Goal: Information Seeking & Learning: Learn about a topic

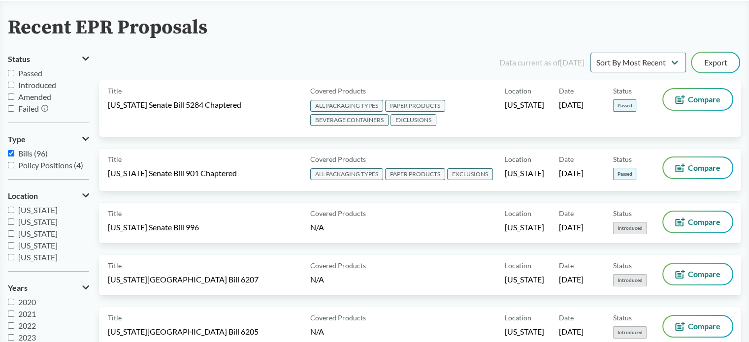
scroll to position [66, 0]
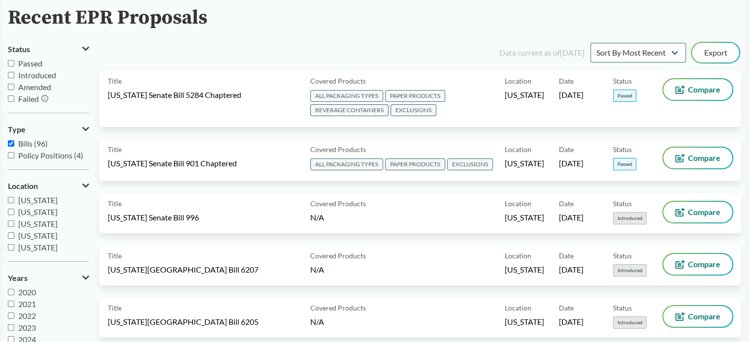
click at [10, 64] on input "Passed" at bounding box center [11, 63] width 6 height 6
checkbox input "true"
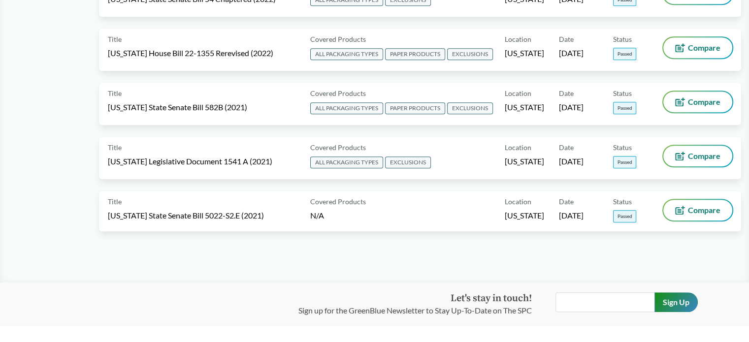
scroll to position [515, 0]
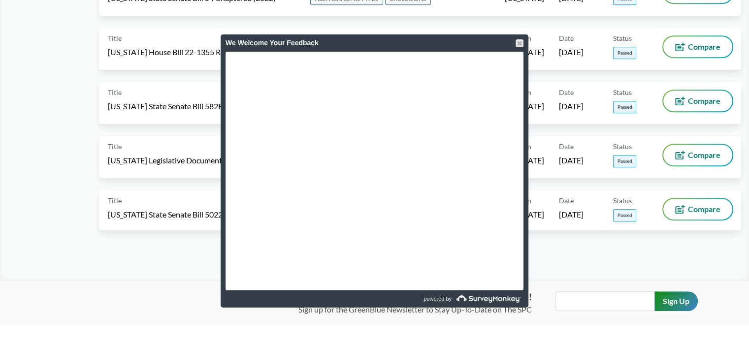
click at [515, 41] on div "We Welcome Your Feedback" at bounding box center [374, 42] width 298 height 17
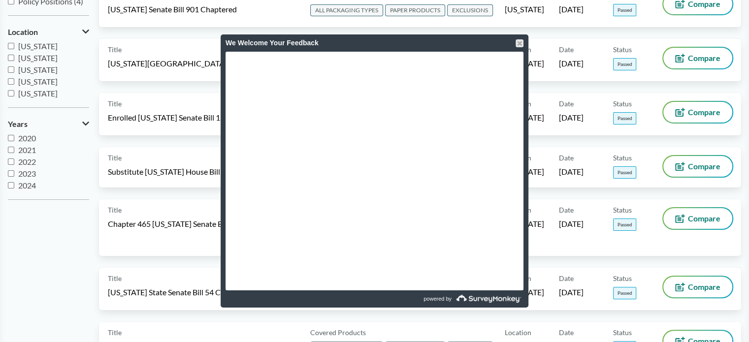
scroll to position [170, 0]
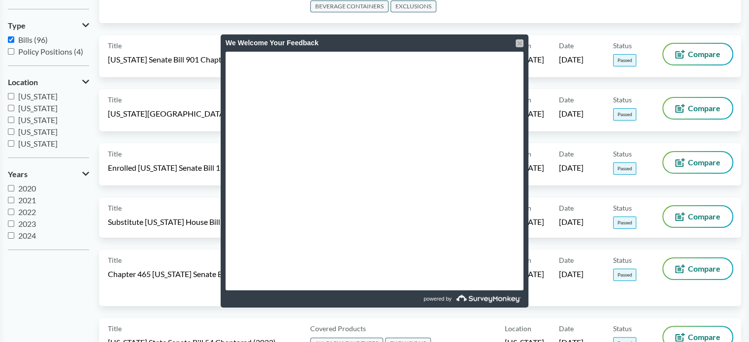
click at [520, 42] on div at bounding box center [519, 43] width 8 height 8
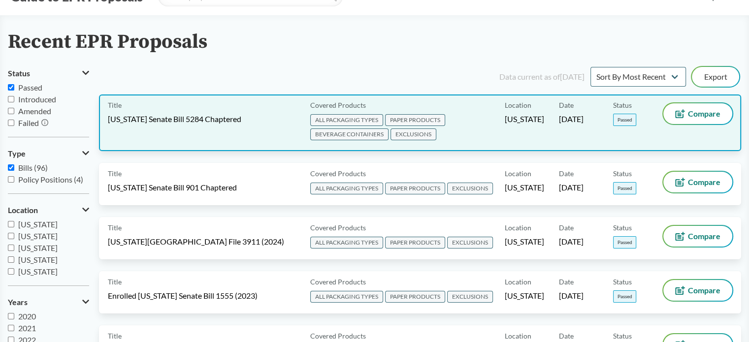
scroll to position [49, 0]
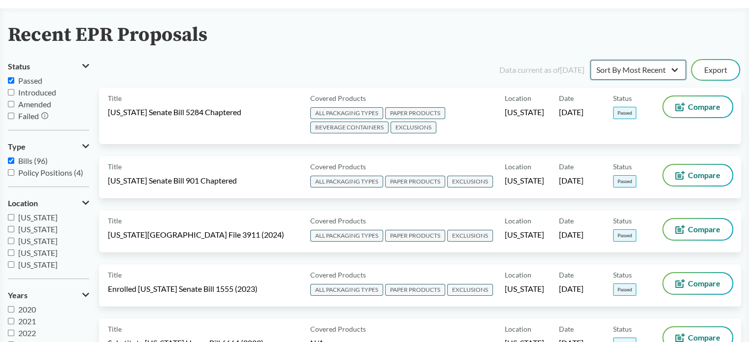
click at [611, 68] on select "Sort By Most Recent Sort By Status" at bounding box center [638, 70] width 96 height 20
click at [566, 27] on div "Recent EPR Proposals" at bounding box center [374, 35] width 733 height 22
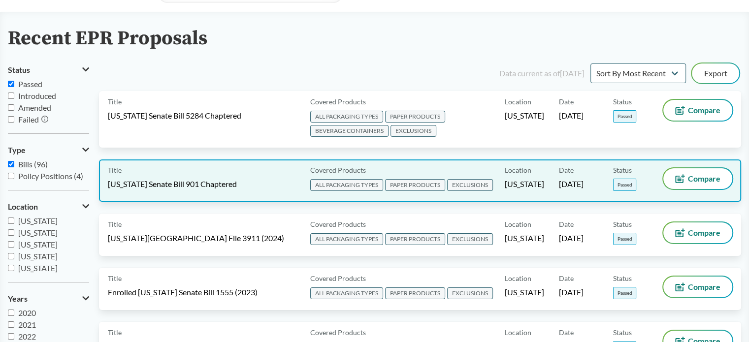
scroll to position [36, 0]
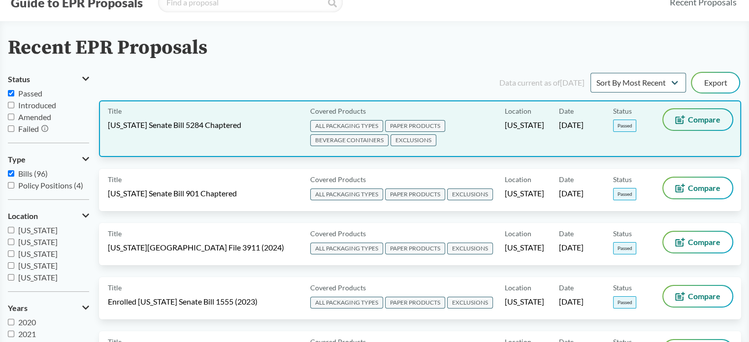
click at [707, 119] on span "Compare" at bounding box center [704, 120] width 32 height 8
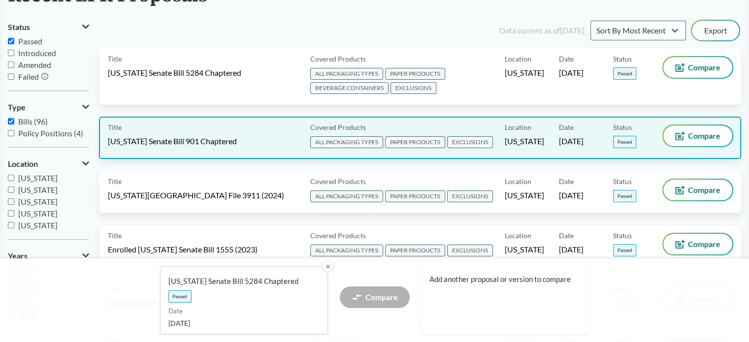
scroll to position [86, 0]
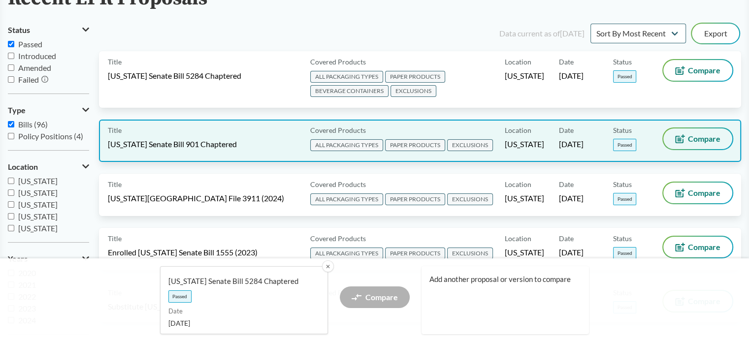
click at [714, 141] on span "Compare" at bounding box center [704, 139] width 32 height 8
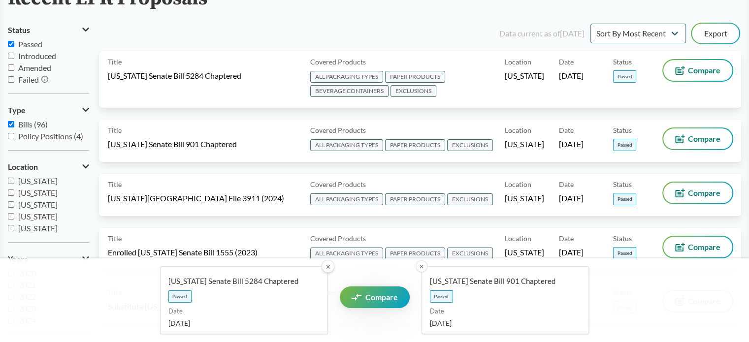
click at [331, 267] on button "✕" at bounding box center [327, 266] width 13 height 13
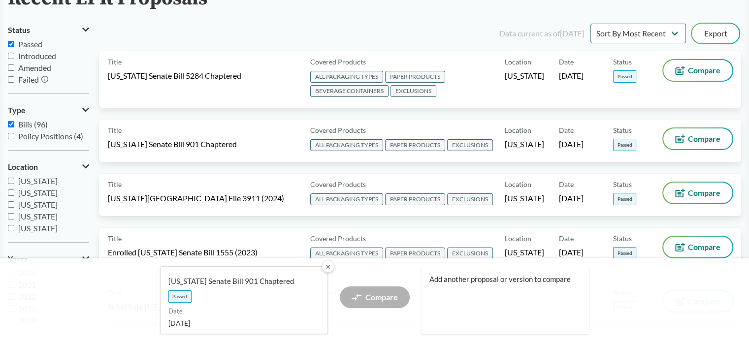
click at [329, 268] on button "✕" at bounding box center [327, 266] width 13 height 13
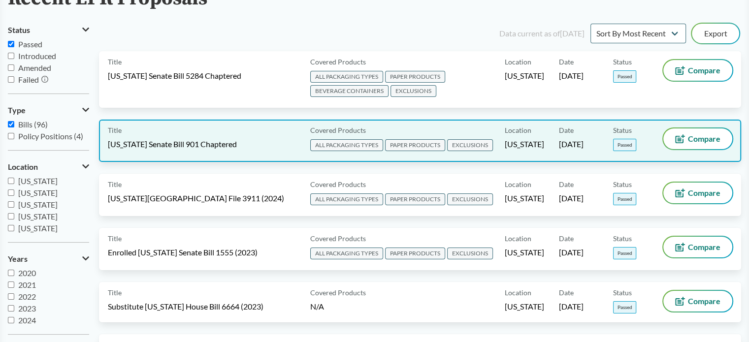
click at [473, 145] on span "EXCLUSIONS" at bounding box center [470, 145] width 46 height 12
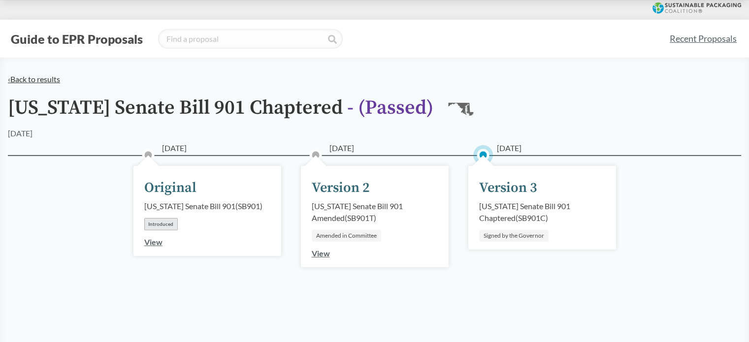
click at [50, 80] on link "‹ Back to results" at bounding box center [34, 78] width 52 height 9
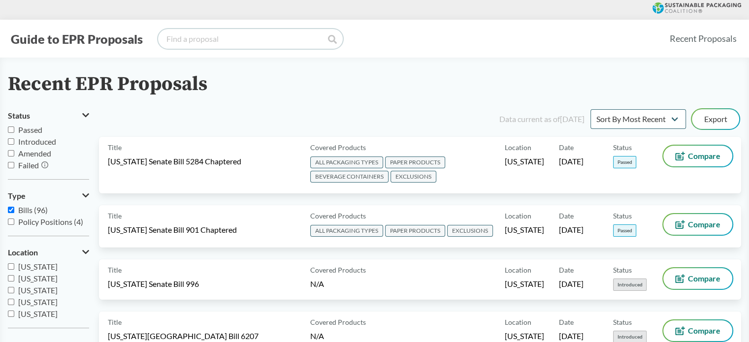
click at [247, 42] on input "search" at bounding box center [250, 39] width 185 height 20
type input "[US_STATE]"
